Goal: Task Accomplishment & Management: Manage account settings

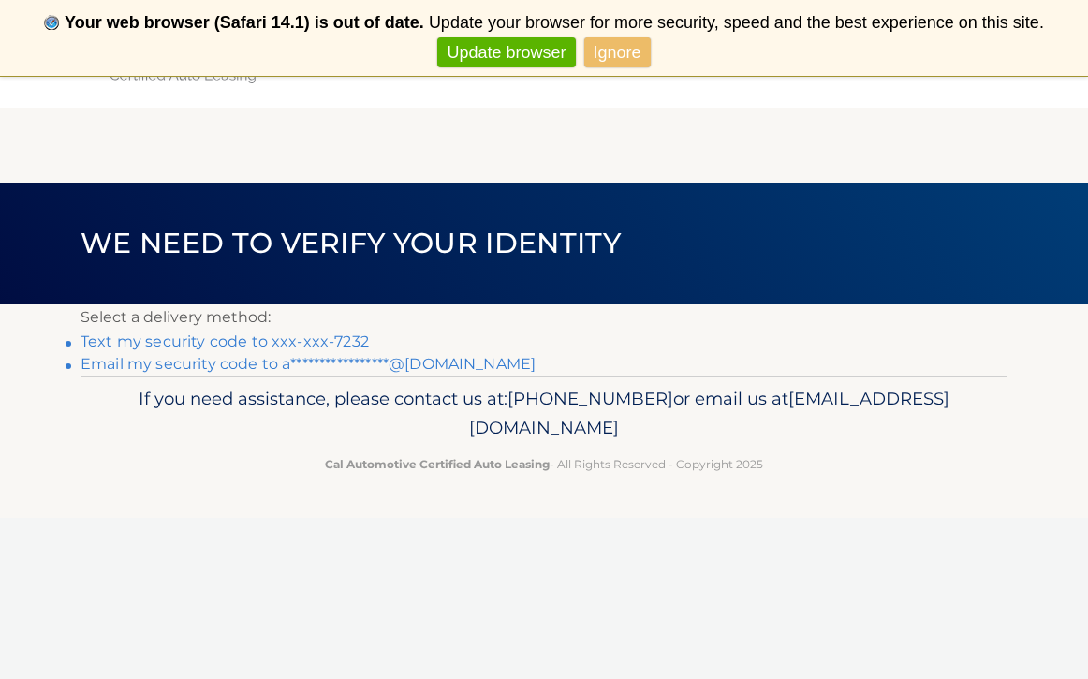
click at [319, 346] on link "Text my security code to xxx-xxx-7232" at bounding box center [225, 341] width 288 height 18
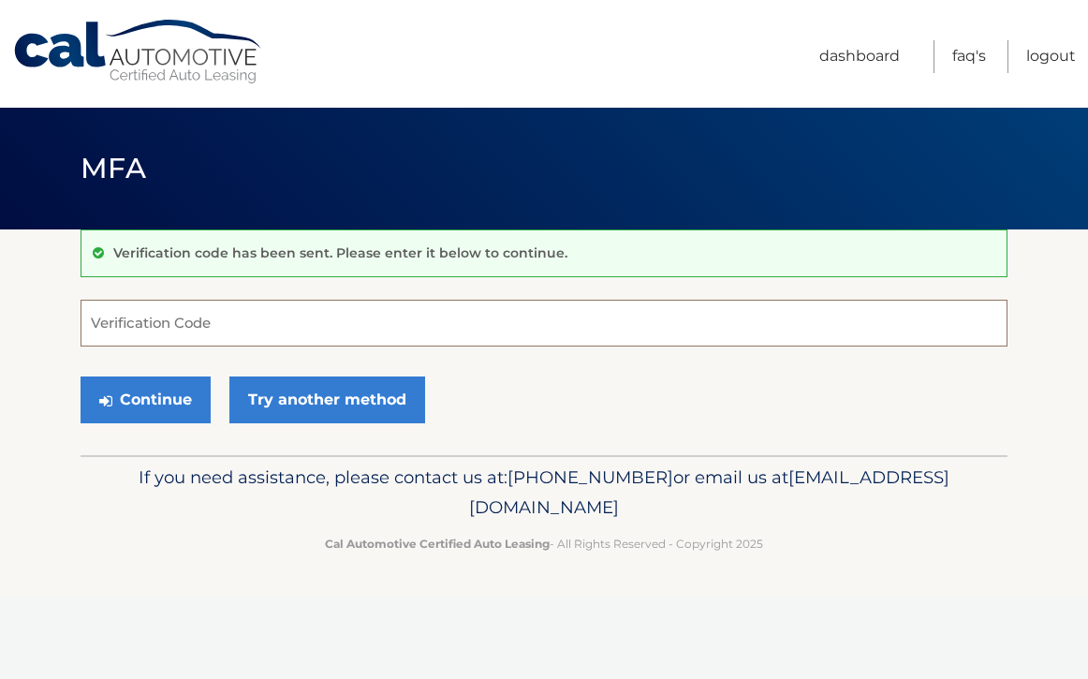
click at [368, 337] on input "Verification Code" at bounding box center [544, 323] width 927 height 47
click at [367, 329] on input "Verification Code" at bounding box center [544, 323] width 927 height 47
type input "014962"
click at [145, 399] on button "Continue" at bounding box center [146, 399] width 130 height 47
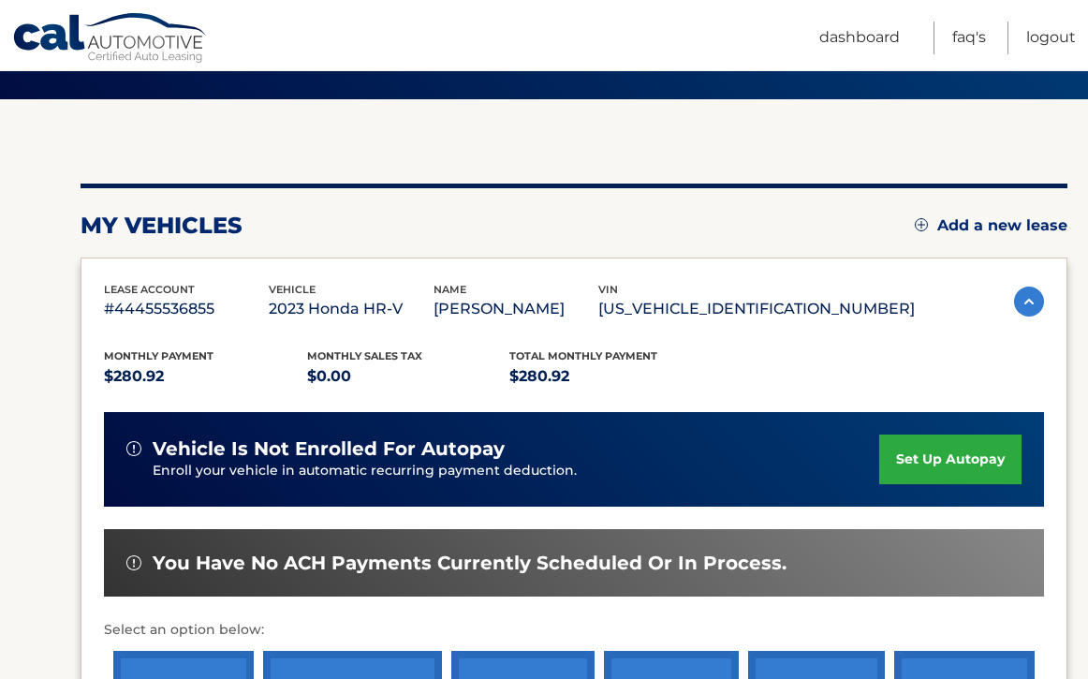
scroll to position [388, 0]
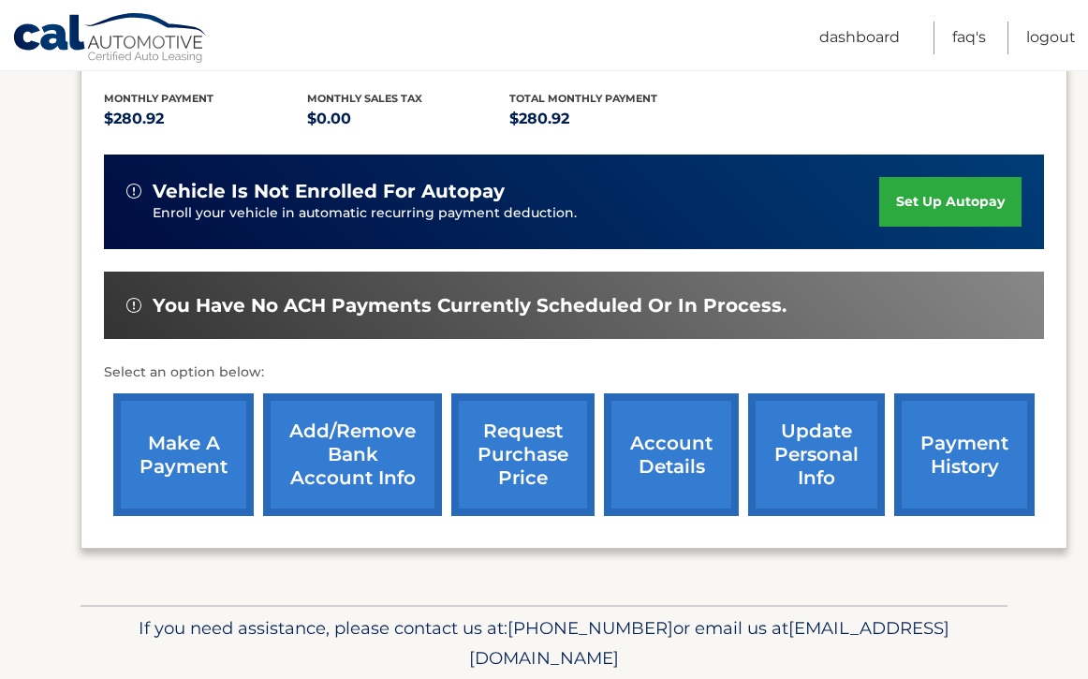
click at [212, 471] on link "make a payment" at bounding box center [183, 454] width 140 height 123
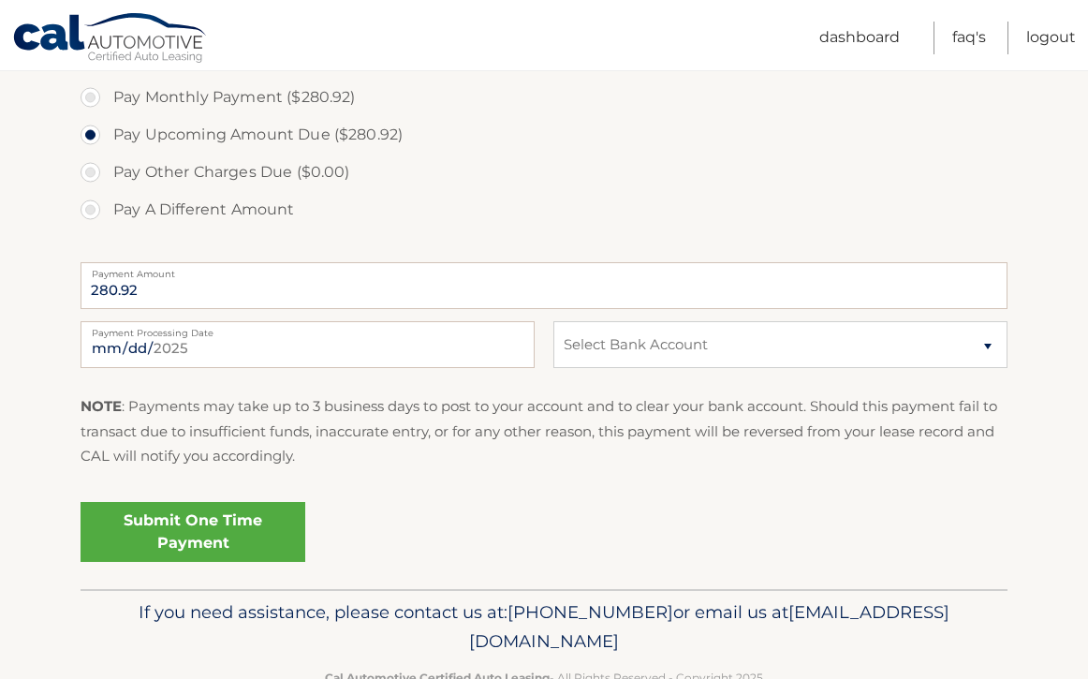
scroll to position [621, 0]
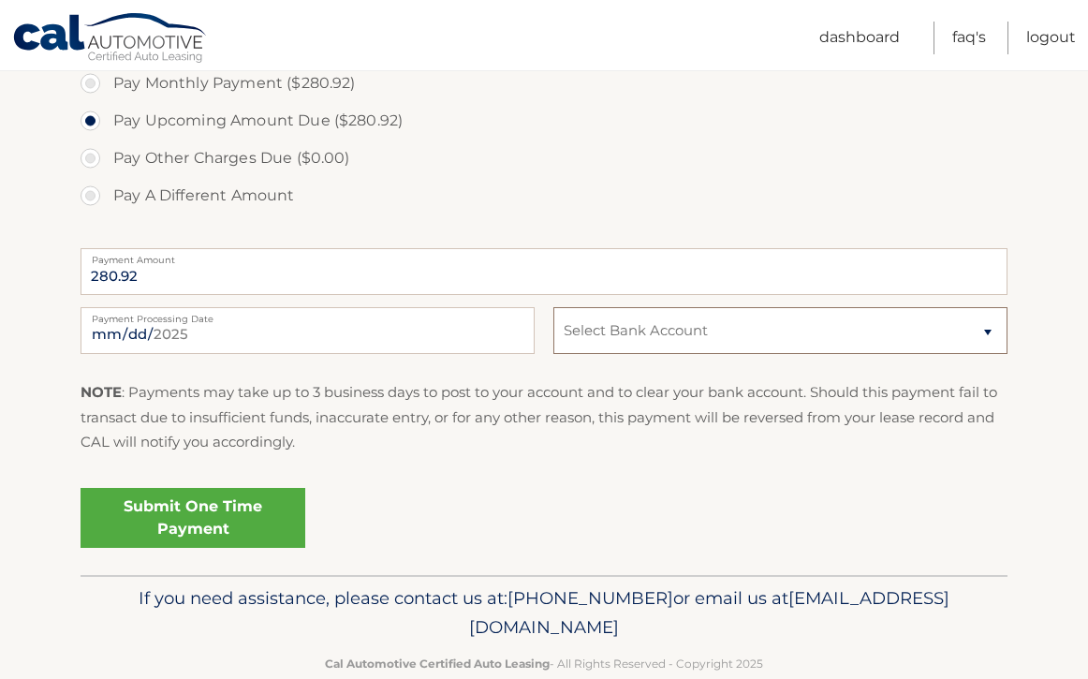
select select "MjdiNzA5YmQtNjU3Ny00OWNlLTkxOGUtMDBlMDJmYzAwNzk5"
click at [248, 511] on link "Submit One Time Payment" at bounding box center [193, 518] width 225 height 60
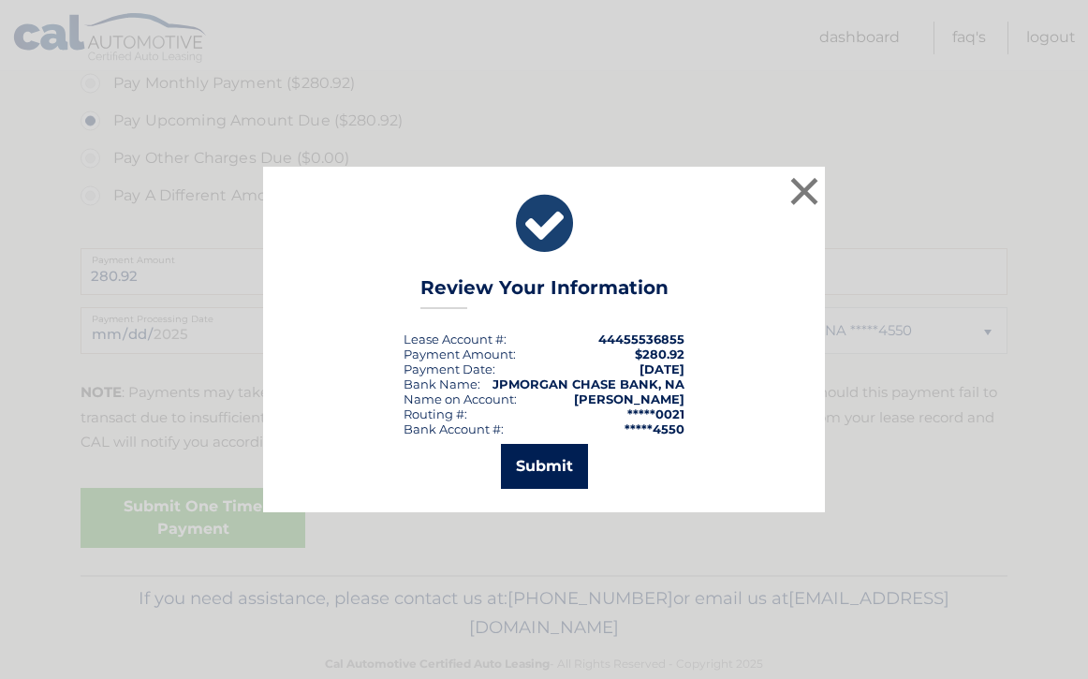
click at [543, 466] on button "Submit" at bounding box center [544, 466] width 87 height 45
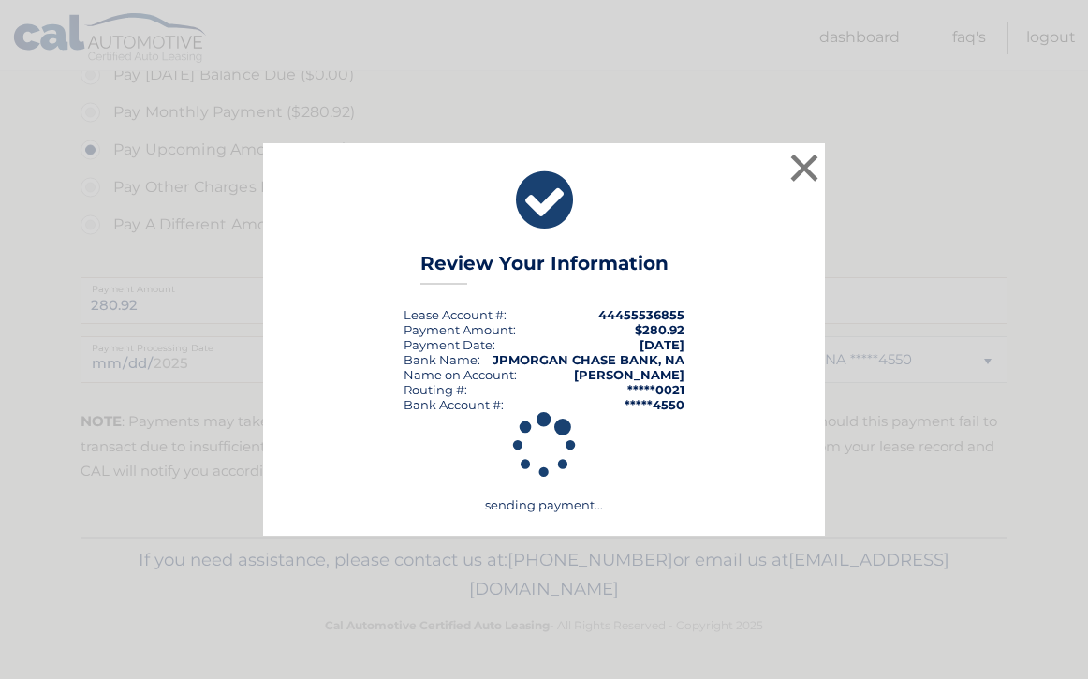
scroll to position [586, 0]
